Goal: Information Seeking & Learning: Learn about a topic

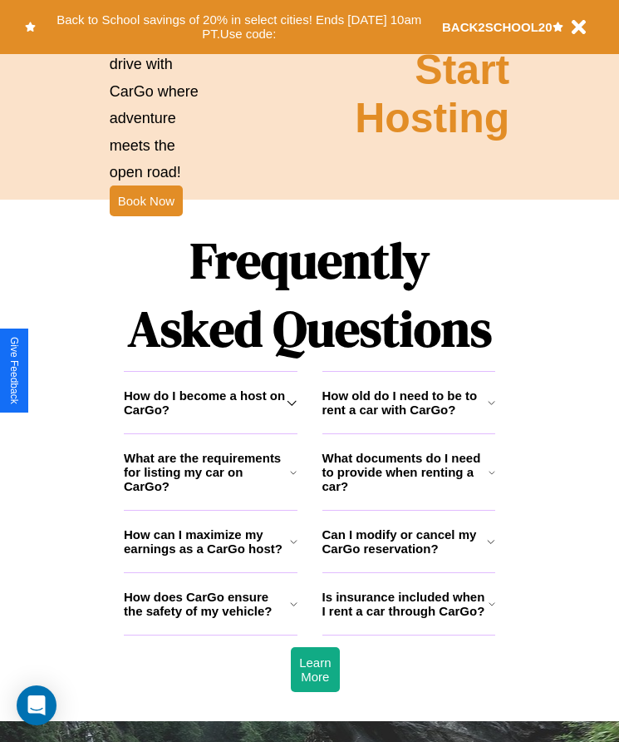
scroll to position [2168, 0]
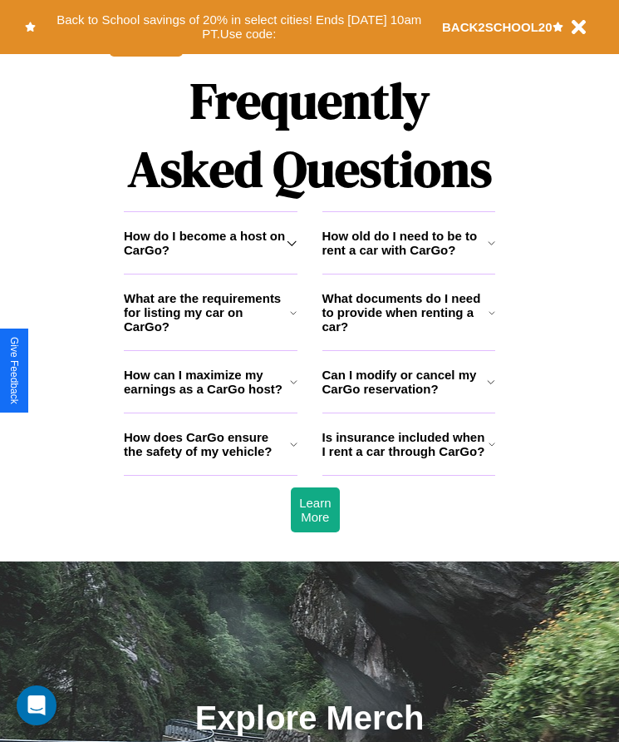
click at [293, 388] on icon at bounding box center [293, 381] width 7 height 13
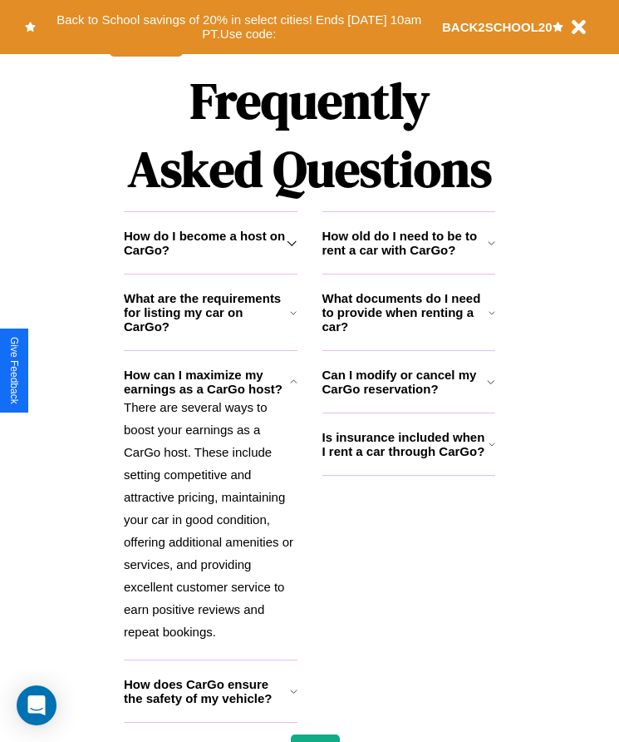
click at [408, 333] on h3 "What documents do I need to provide when renting a car?" at bounding box center [406, 312] width 167 height 42
click at [210, 532] on p "There are several ways to boost your earnings as a CarGo host. These include se…" at bounding box center [211, 519] width 174 height 247
click at [293, 388] on icon at bounding box center [293, 381] width 7 height 13
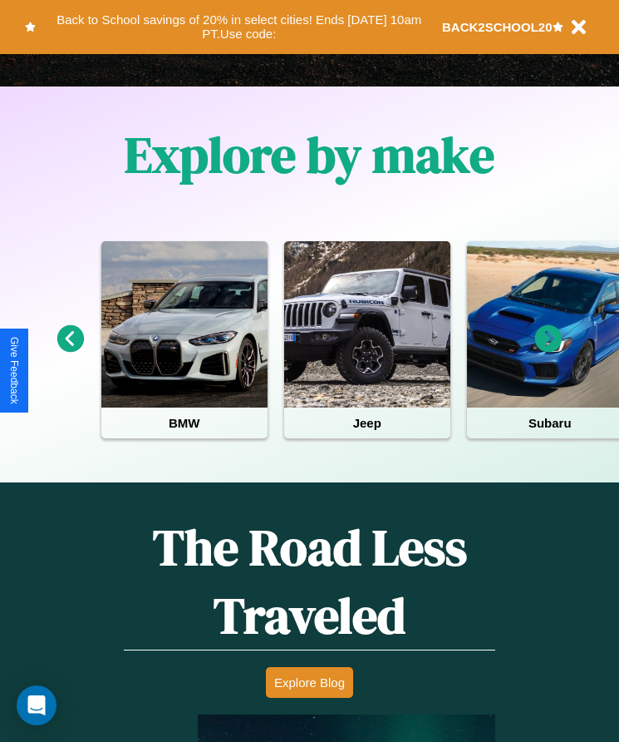
scroll to position [278, 0]
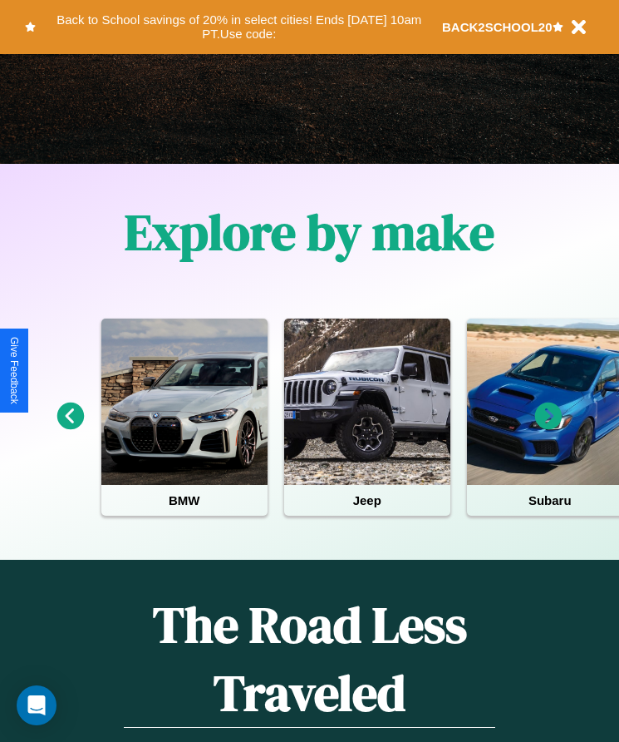
click at [549, 427] on icon at bounding box center [548, 415] width 27 height 27
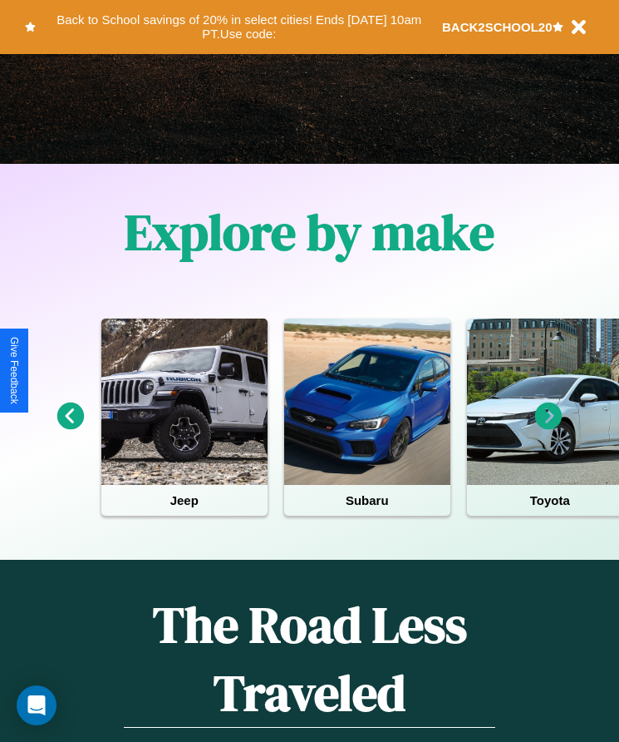
click at [549, 427] on icon at bounding box center [548, 415] width 27 height 27
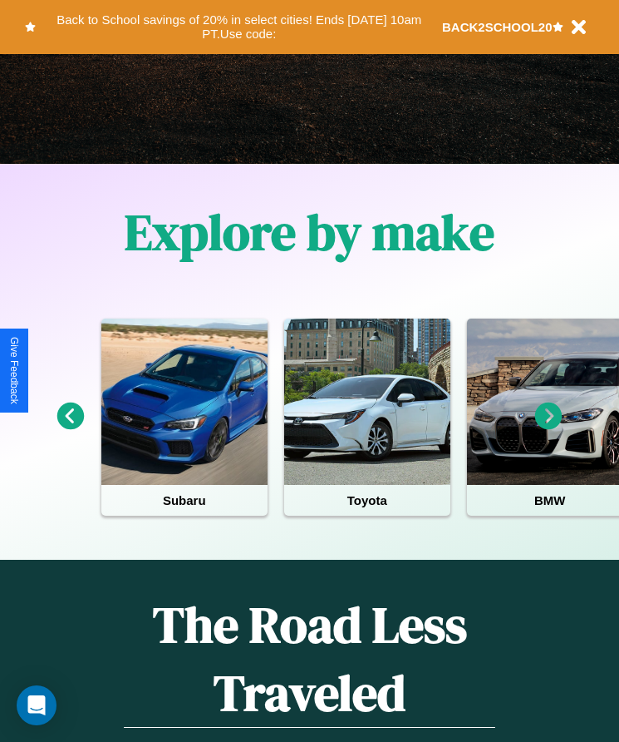
click at [549, 427] on icon at bounding box center [548, 415] width 27 height 27
